Goal: Task Accomplishment & Management: Manage account settings

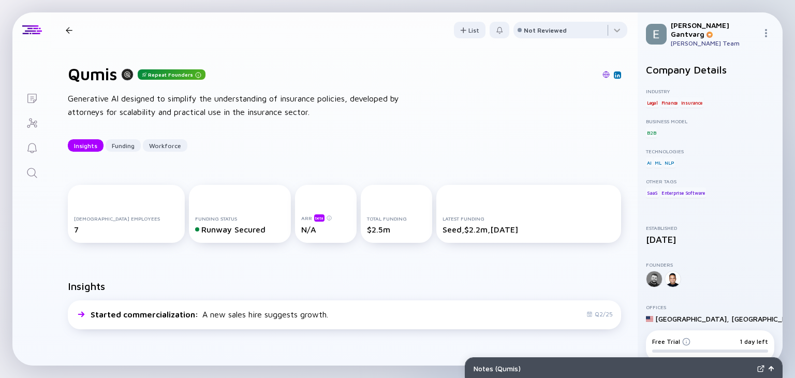
click at [68, 32] on div at bounding box center [69, 30] width 7 height 7
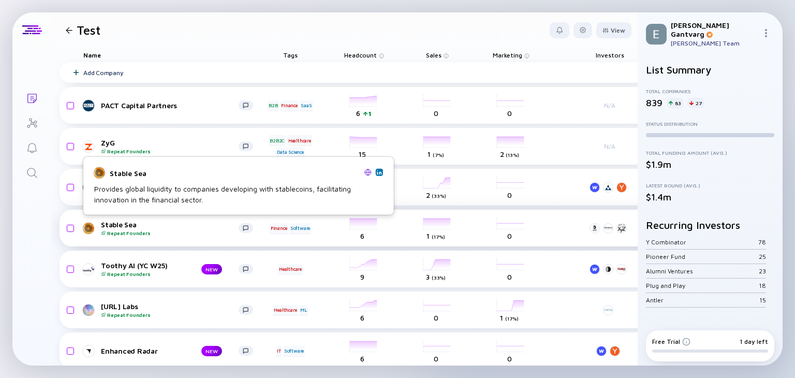
click at [117, 224] on div "Stable Sea Repeat Founders" at bounding box center [170, 228] width 138 height 16
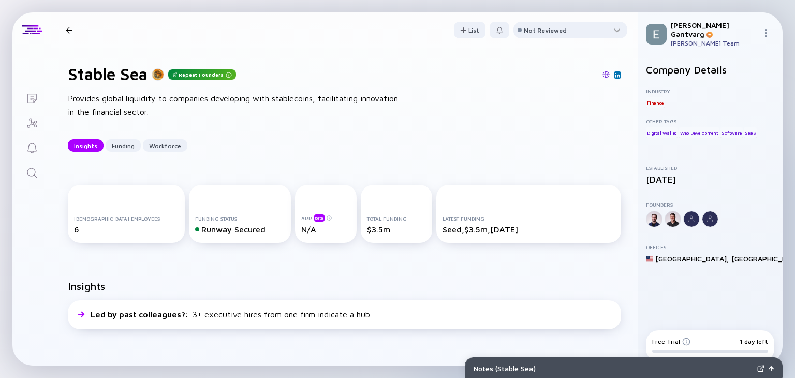
click at [618, 21] on header "Stable Sea Repeat Founders Insights Funding Workforce List Not Reviewed" at bounding box center [344, 29] width 586 height 35
click at [68, 31] on div at bounding box center [69, 30] width 7 height 7
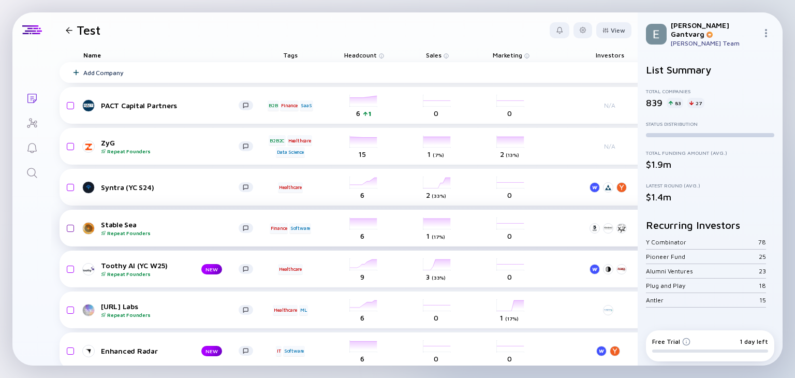
click at [72, 228] on input "checkbox" at bounding box center [69, 228] width 12 height 24
click at [591, 27] on div "Remove from list" at bounding box center [598, 30] width 65 height 16
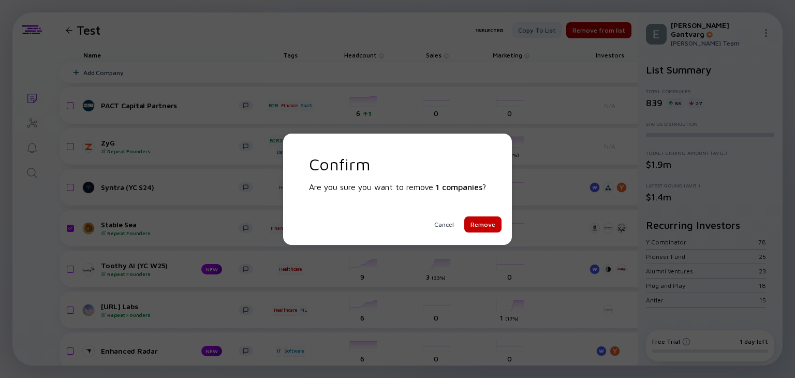
click at [483, 228] on div "Remove" at bounding box center [482, 224] width 37 height 16
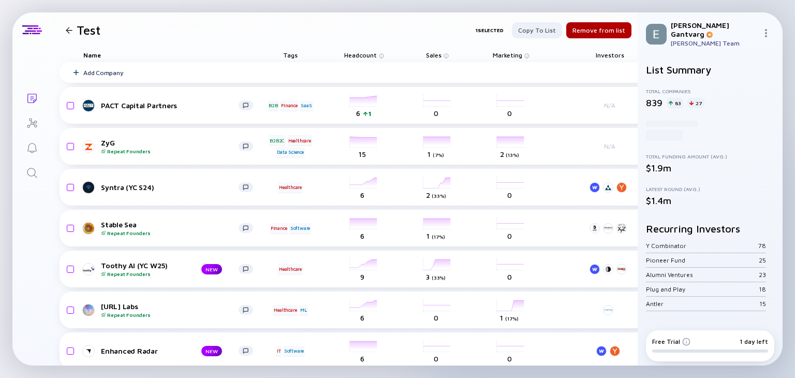
checkbox input "false"
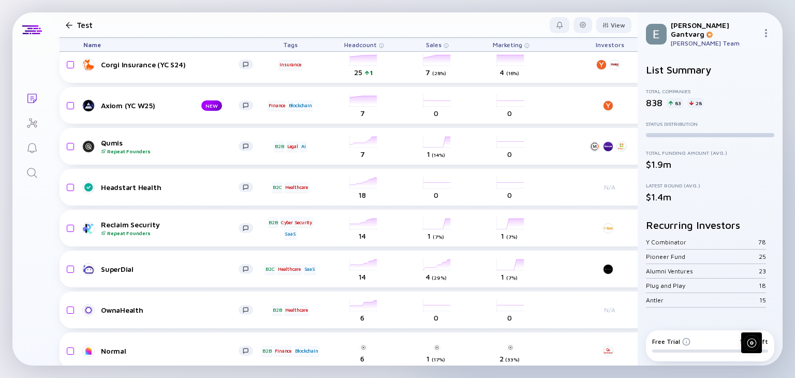
scroll to position [372, 0]
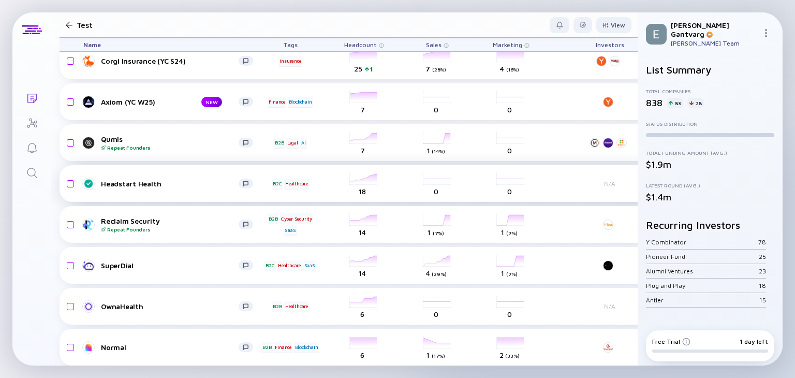
click at [116, 185] on div "Headstart Health" at bounding box center [170, 183] width 138 height 9
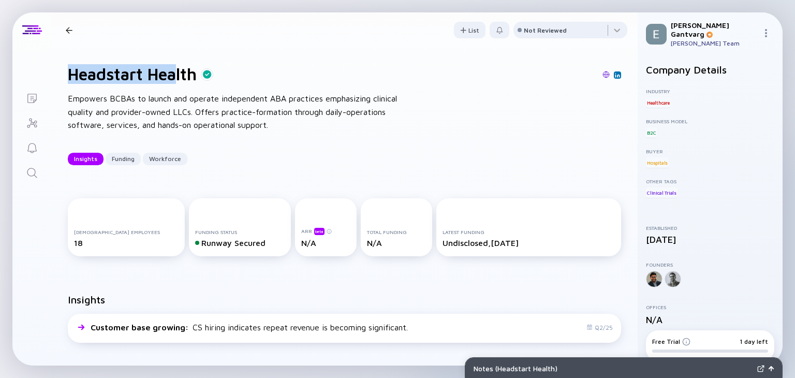
drag, startPoint x: 69, startPoint y: 71, endPoint x: 184, endPoint y: 77, distance: 115.1
click at [184, 77] on h1 "Headstart Health" at bounding box center [132, 74] width 129 height 20
drag, startPoint x: 184, startPoint y: 77, endPoint x: 197, endPoint y: 73, distance: 13.6
click at [197, 73] on h1 "Headstart Health" at bounding box center [132, 74] width 129 height 20
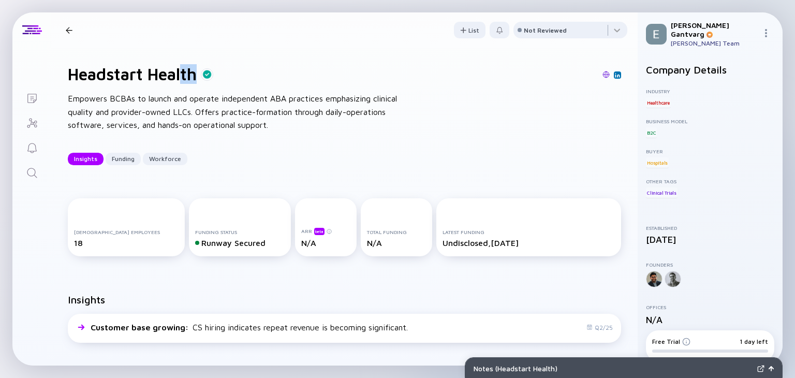
click at [197, 73] on h1 "Headstart Health" at bounding box center [132, 74] width 129 height 20
drag, startPoint x: 70, startPoint y: 73, endPoint x: 200, endPoint y: 78, distance: 130.0
click at [197, 78] on h1 "Headstart Health" at bounding box center [132, 74] width 129 height 20
copy h1 "Headstart Health"
